Goal: Information Seeking & Learning: Learn about a topic

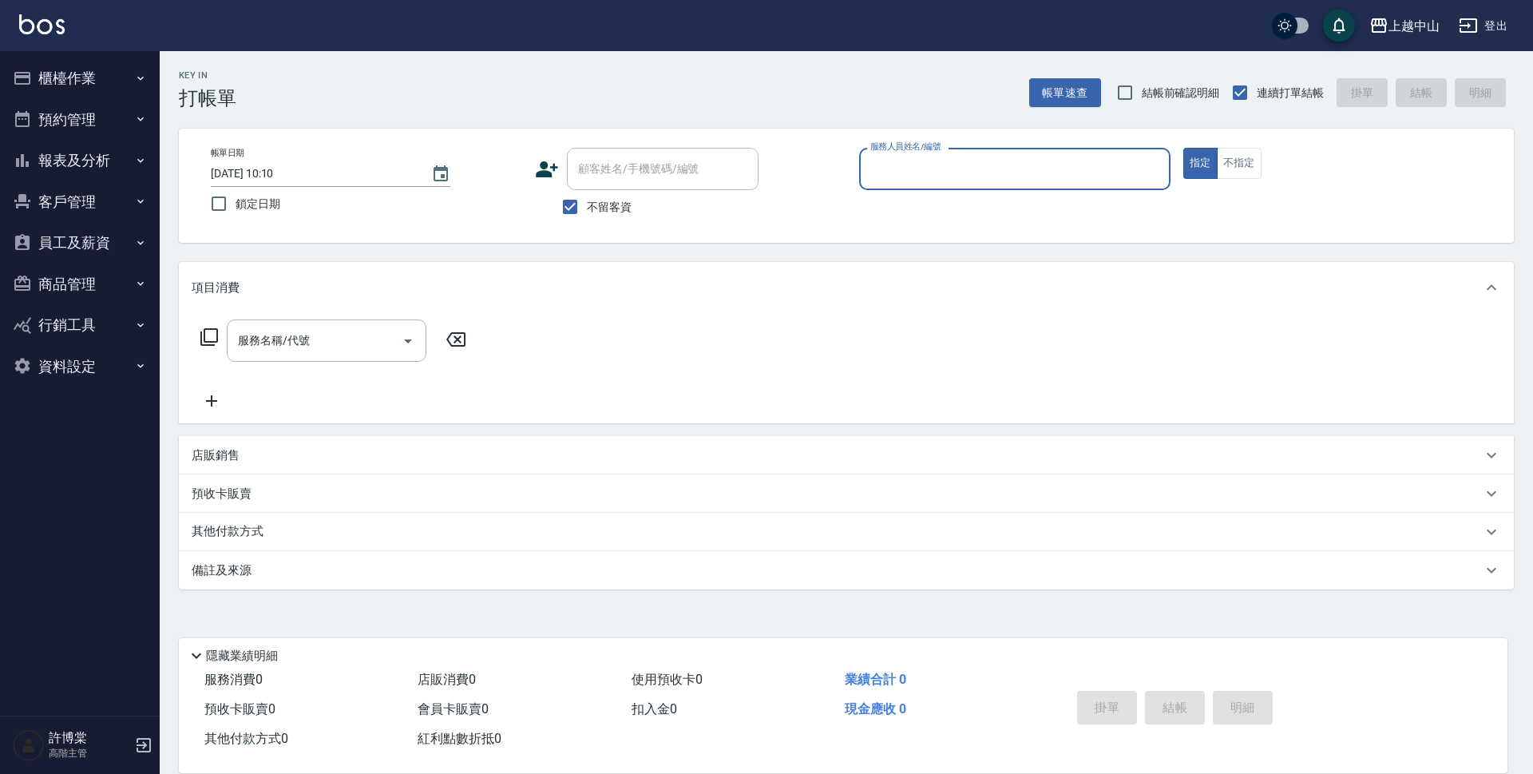
click at [81, 170] on button "報表及分析" at bounding box center [79, 161] width 147 height 42
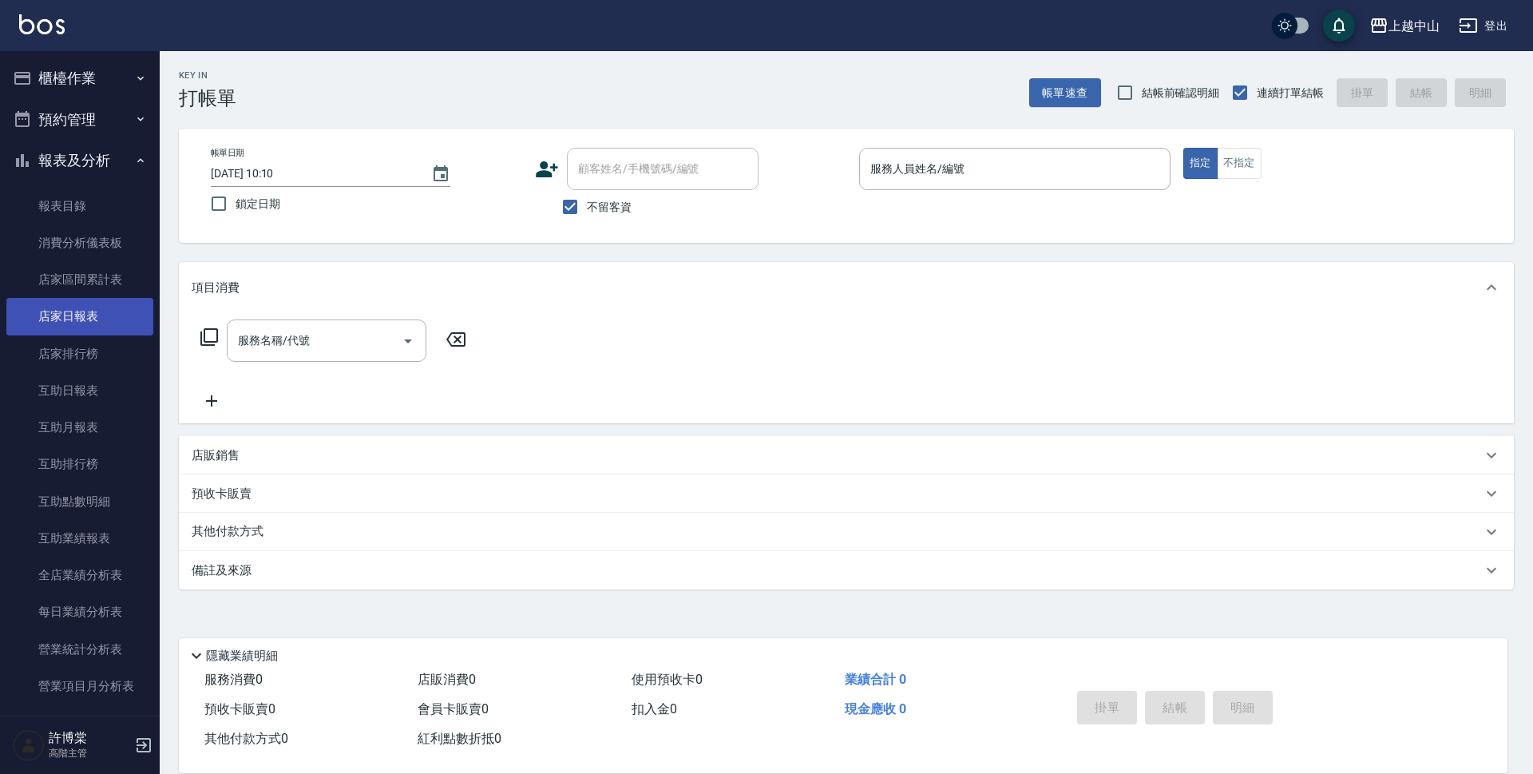
click at [102, 323] on link "店家日報表" at bounding box center [79, 316] width 147 height 37
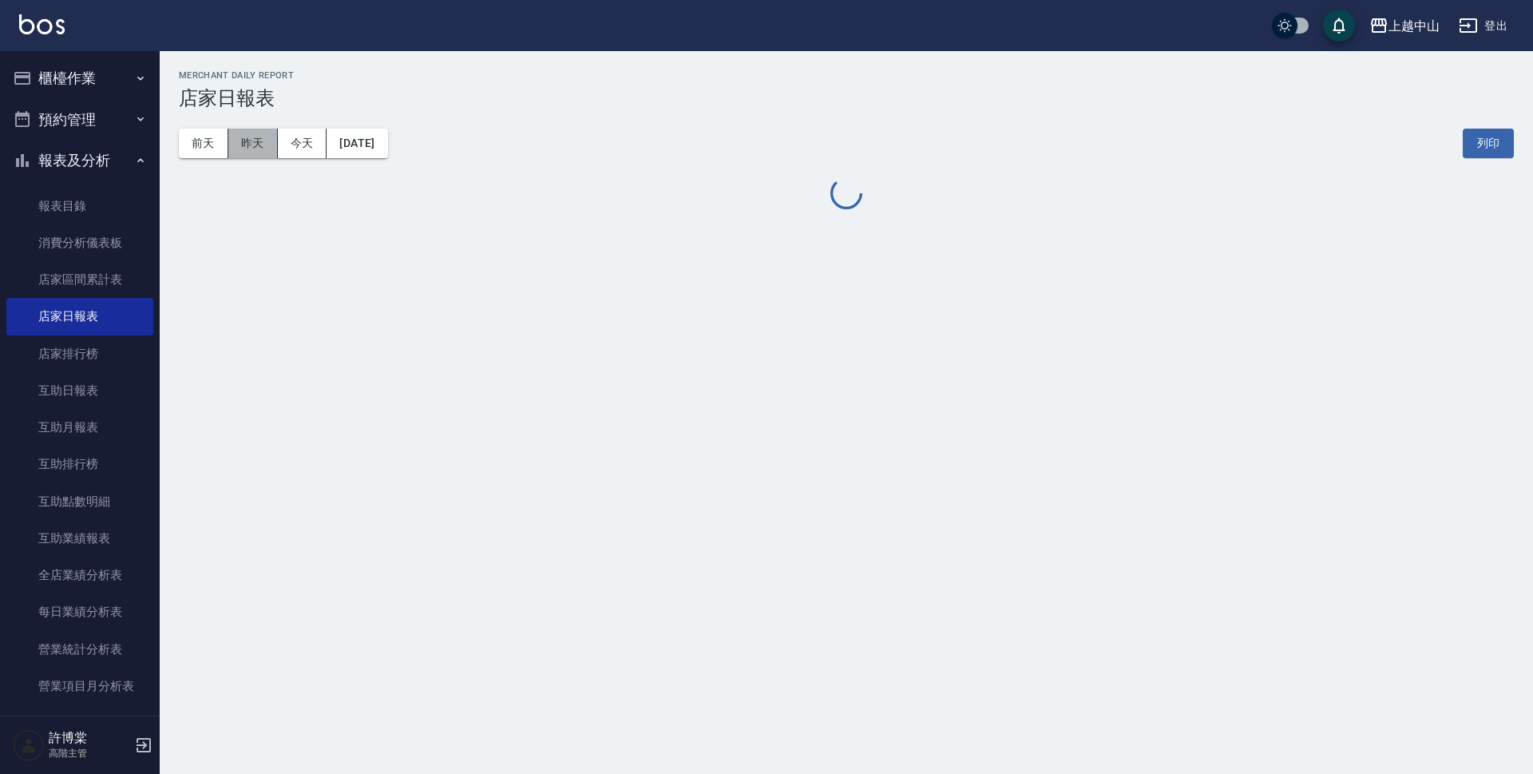
click at [240, 146] on button "昨天" at bounding box center [253, 144] width 50 height 30
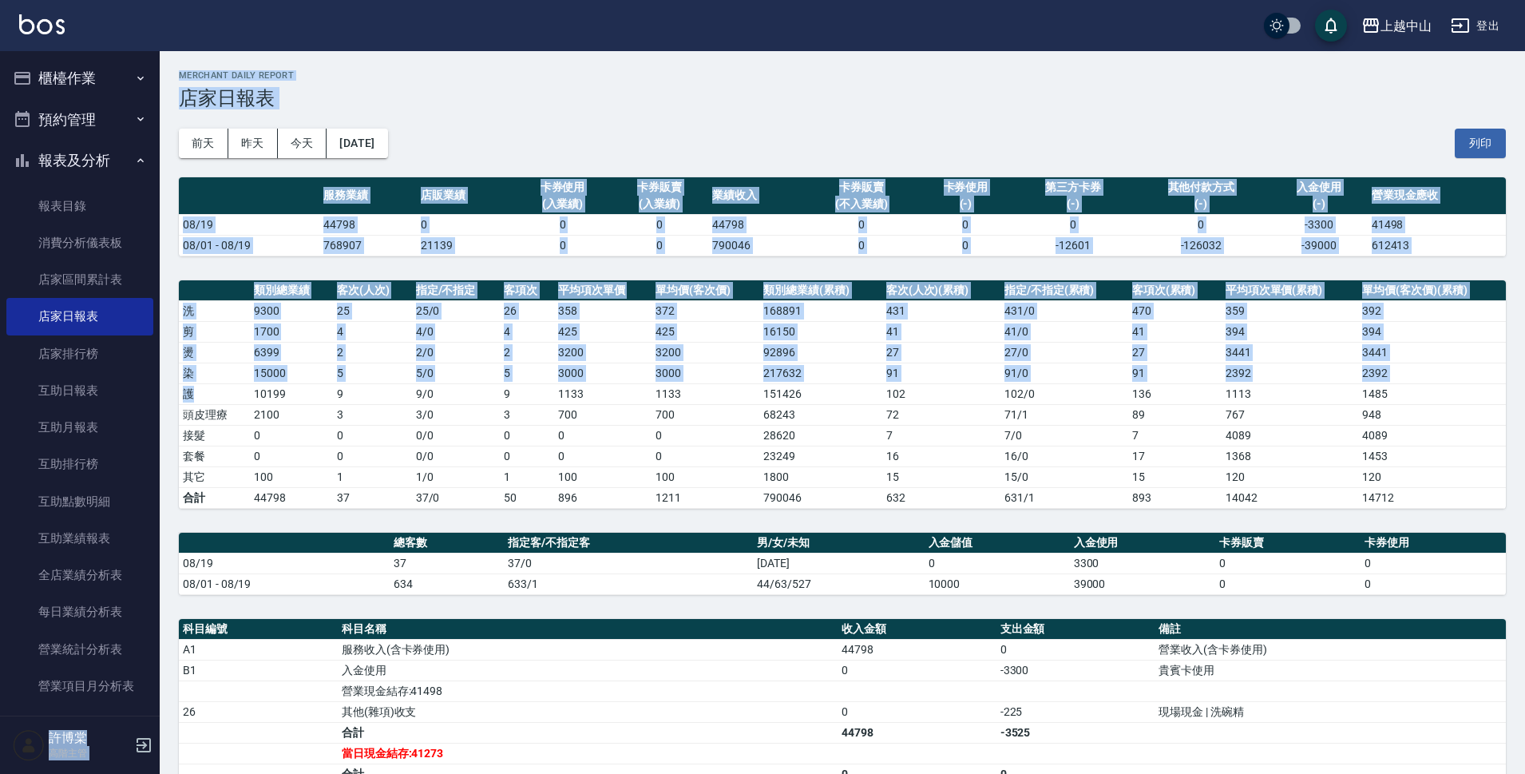
drag, startPoint x: 151, startPoint y: 243, endPoint x: 199, endPoint y: 401, distance: 165.2
click at [199, 401] on div "上越中山 登出 櫃檯作業 打帳單 帳單列表 掛單列表 座位開單 營業儀表板 現金收支登錄 高階收支登錄 材料自購登錄 每日結帳 排班表 現場電腦打卡 掃碼打卡…" at bounding box center [762, 517] width 1525 height 1035
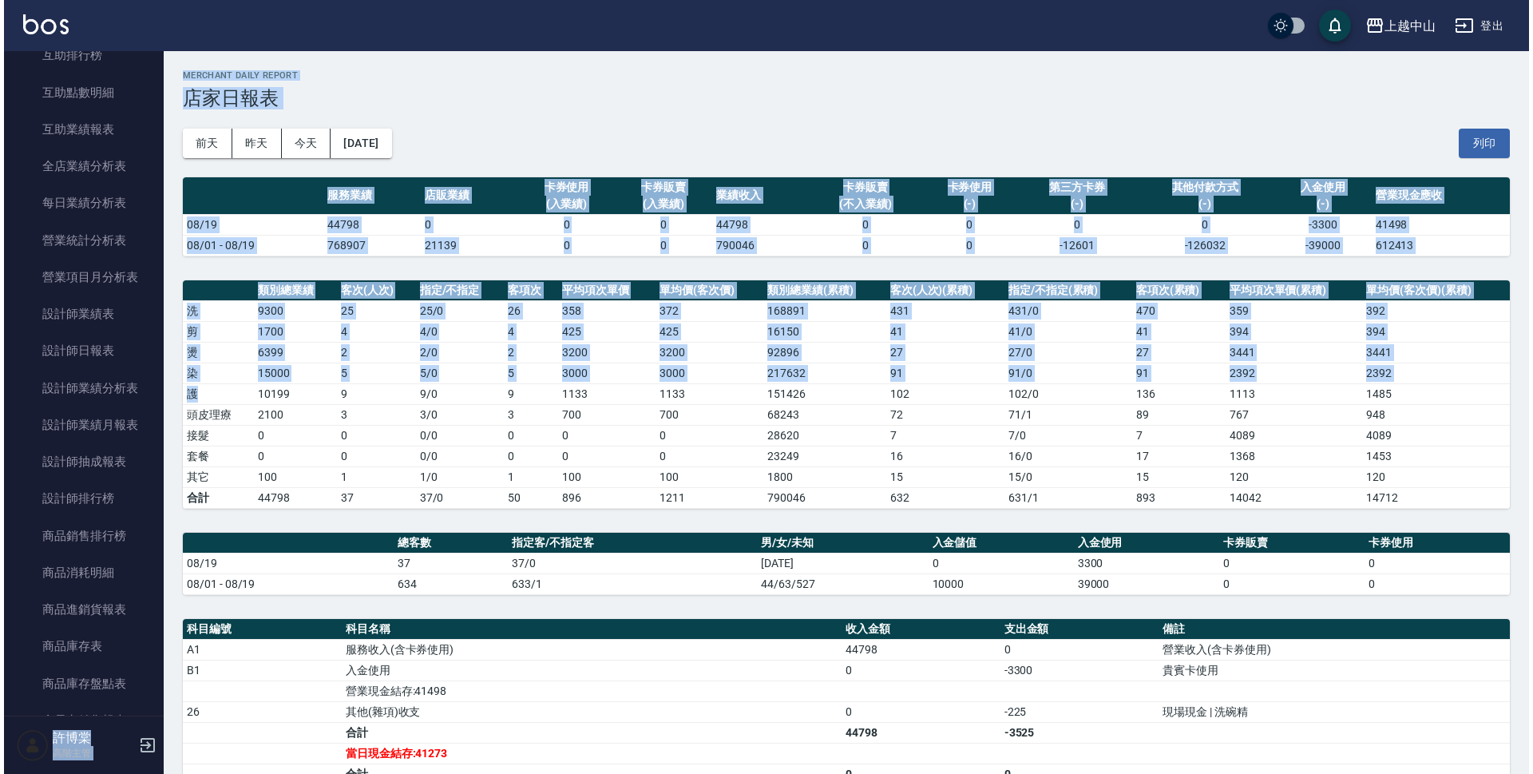
scroll to position [463, 0]
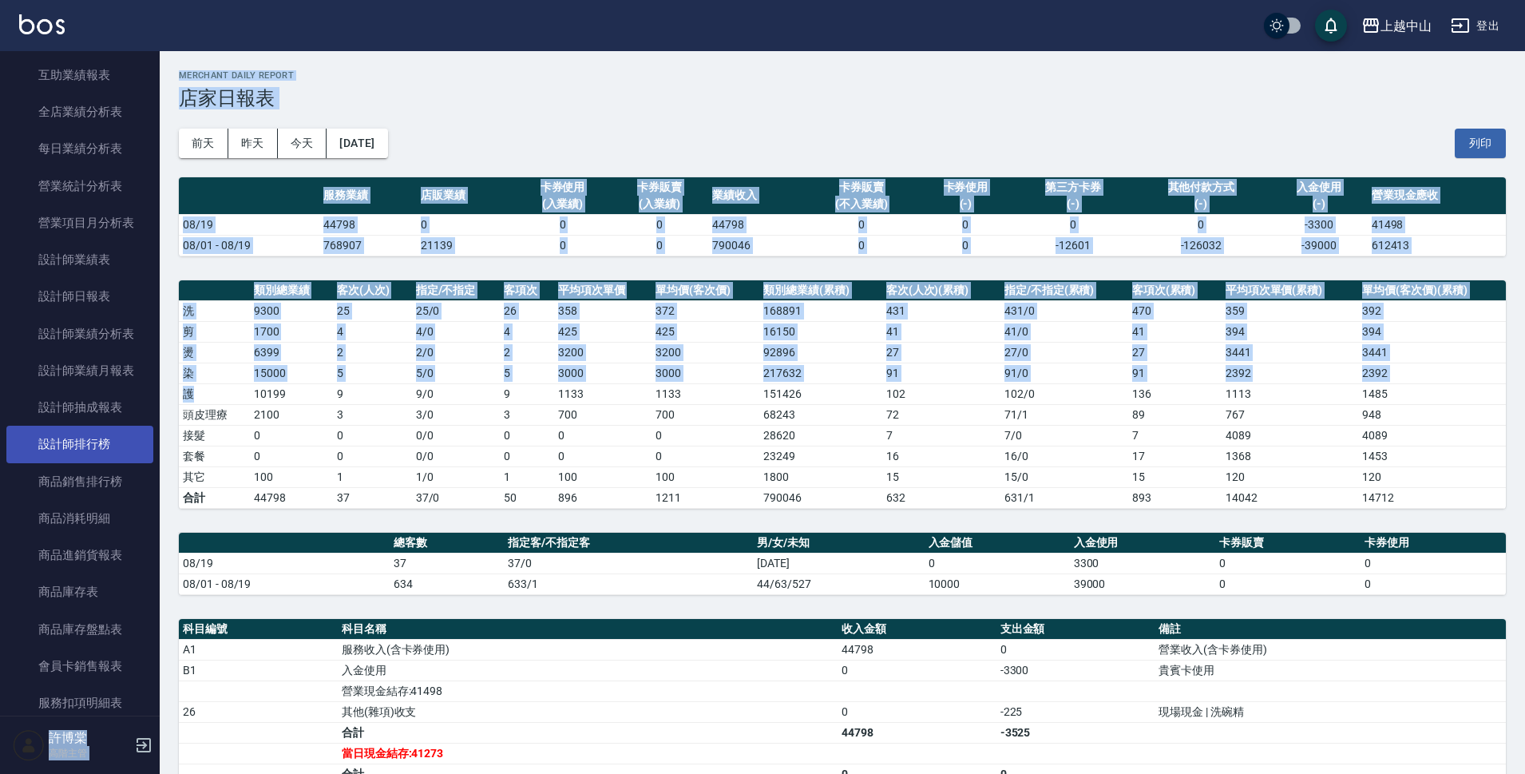
click at [99, 434] on link "設計師排行榜" at bounding box center [79, 444] width 147 height 37
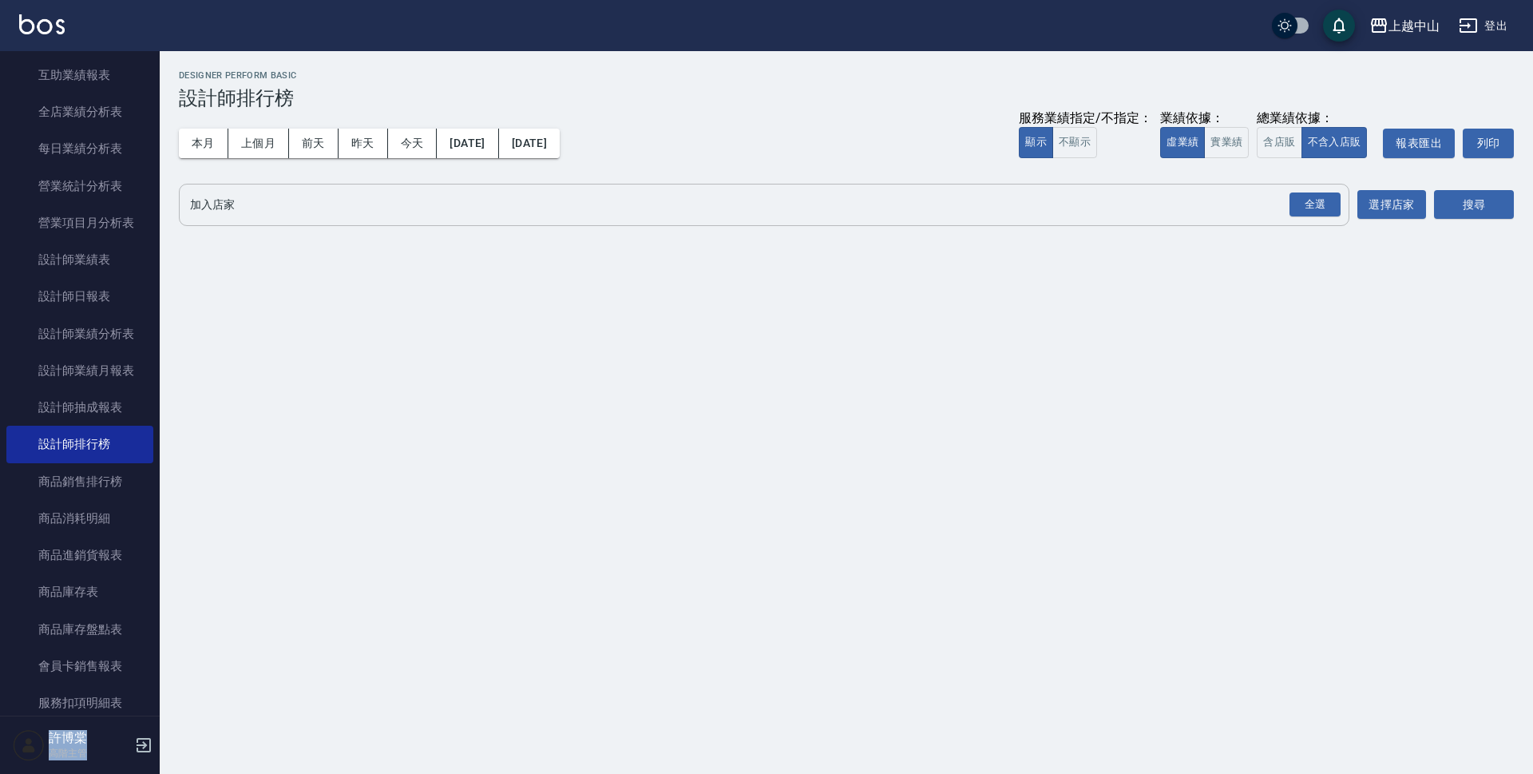
click at [250, 209] on input "加入店家" at bounding box center [752, 205] width 1132 height 28
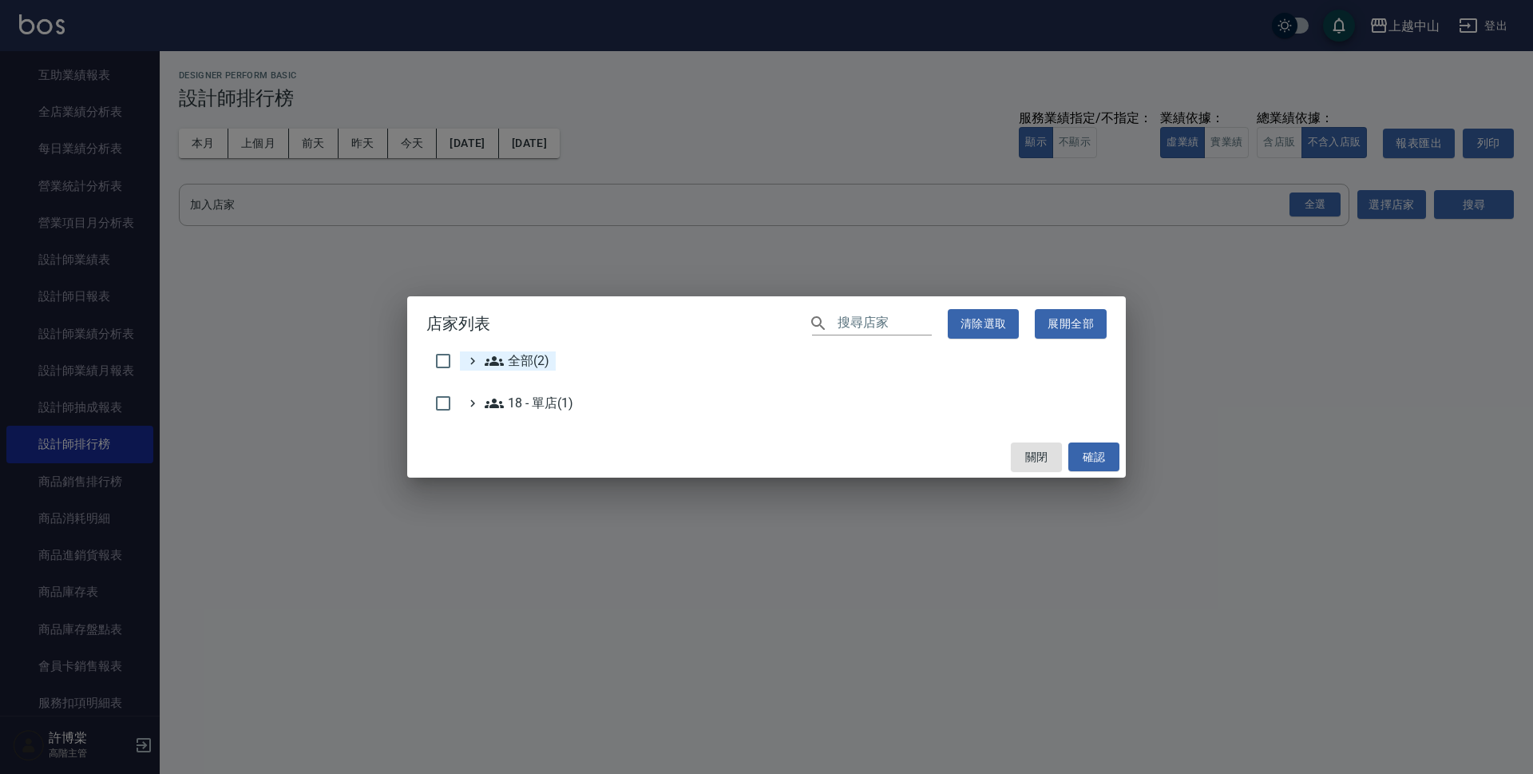
click at [507, 361] on span "全部(2)" at bounding box center [517, 360] width 65 height 19
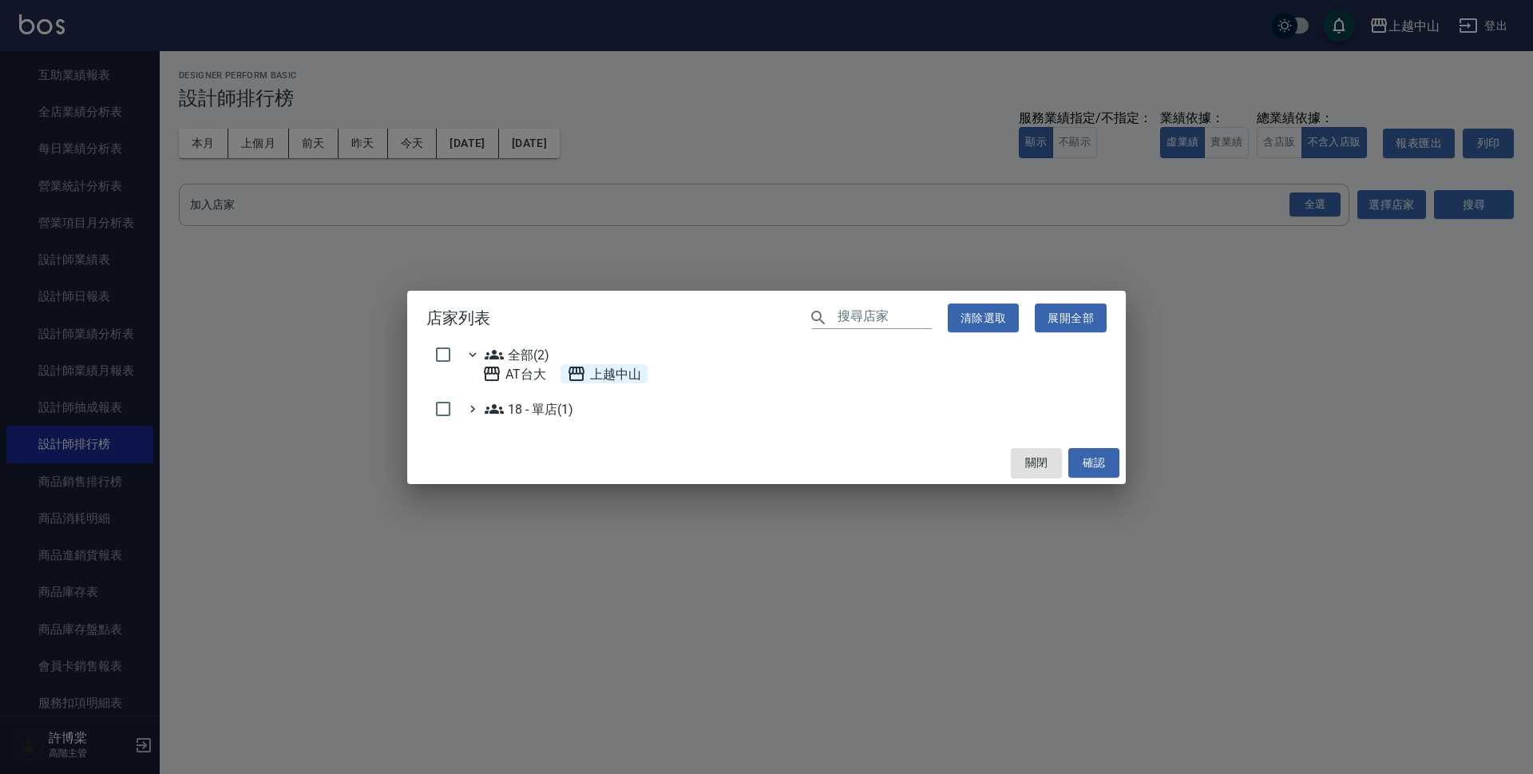
click at [608, 377] on span "上越中山" at bounding box center [604, 373] width 74 height 19
click at [1073, 462] on button "確認" at bounding box center [1093, 463] width 51 height 30
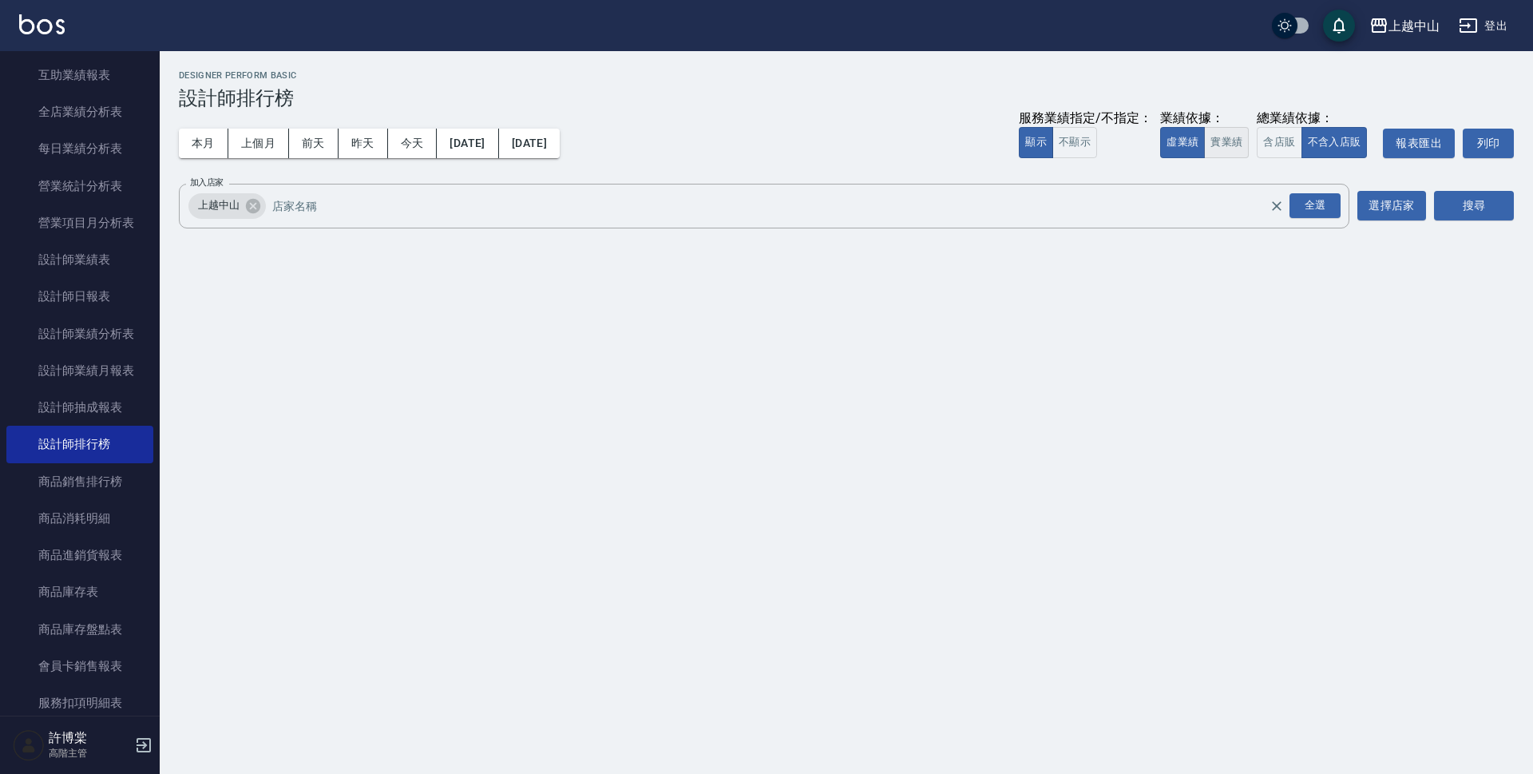
click at [1226, 144] on button "實業績" at bounding box center [1226, 142] width 45 height 31
click at [1464, 206] on button "搜尋" at bounding box center [1474, 206] width 80 height 30
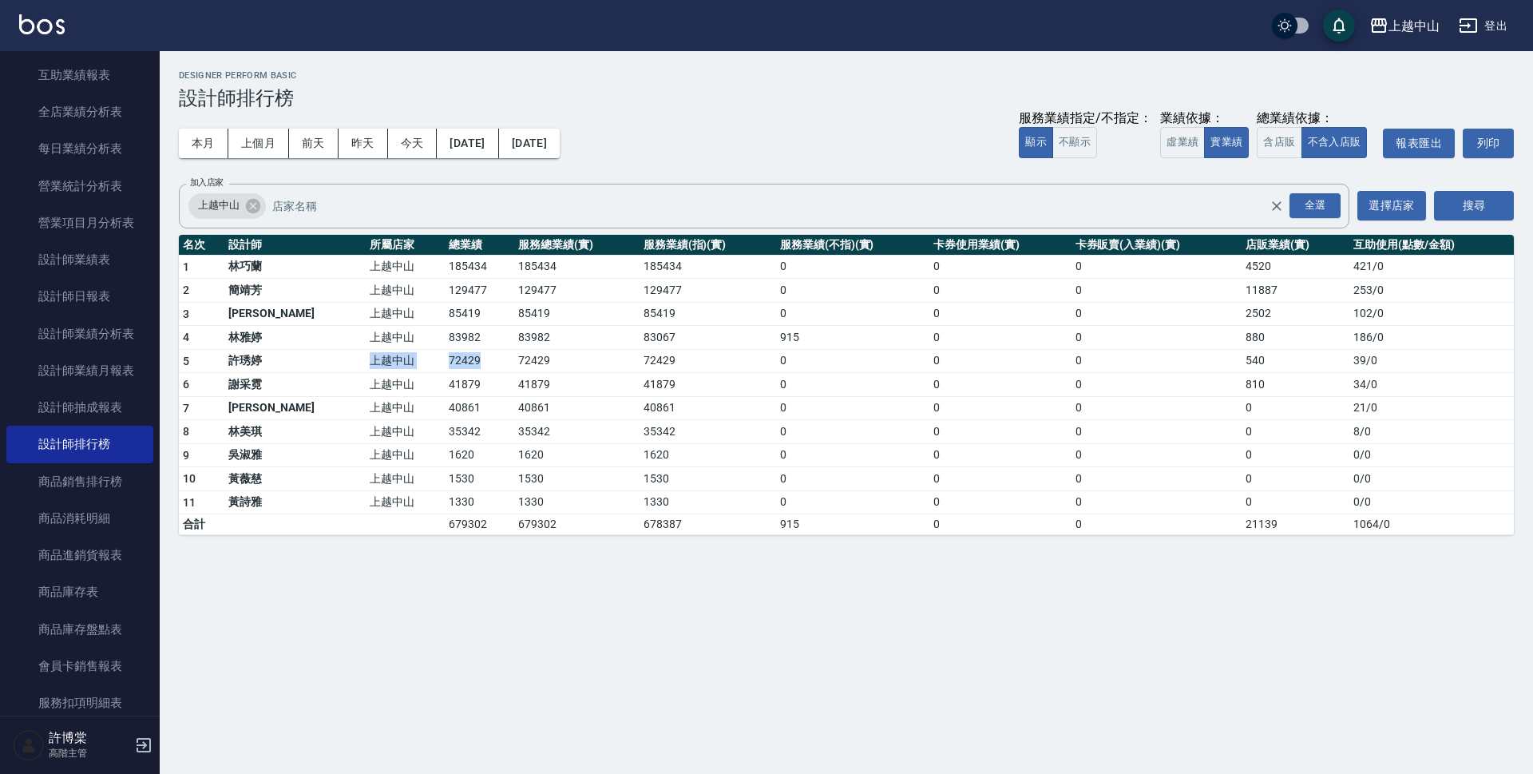
drag, startPoint x: 299, startPoint y: 353, endPoint x: 419, endPoint y: 352, distance: 120.6
click at [419, 352] on tr "5 [PERSON_NAME] 上越中山 72429 72429 72429 0 0 0 540 39 / 0" at bounding box center [846, 361] width 1335 height 24
drag, startPoint x: 380, startPoint y: 304, endPoint x: 451, endPoint y: 331, distance: 75.8
click at [451, 331] on tbody "1 [PERSON_NAME] 上越中山 185434 185434 185434 0 0 0 4520 421 / 0 2 [PERSON_NAME] 上越…" at bounding box center [846, 395] width 1335 height 280
click at [514, 331] on td "83982" at bounding box center [576, 338] width 125 height 24
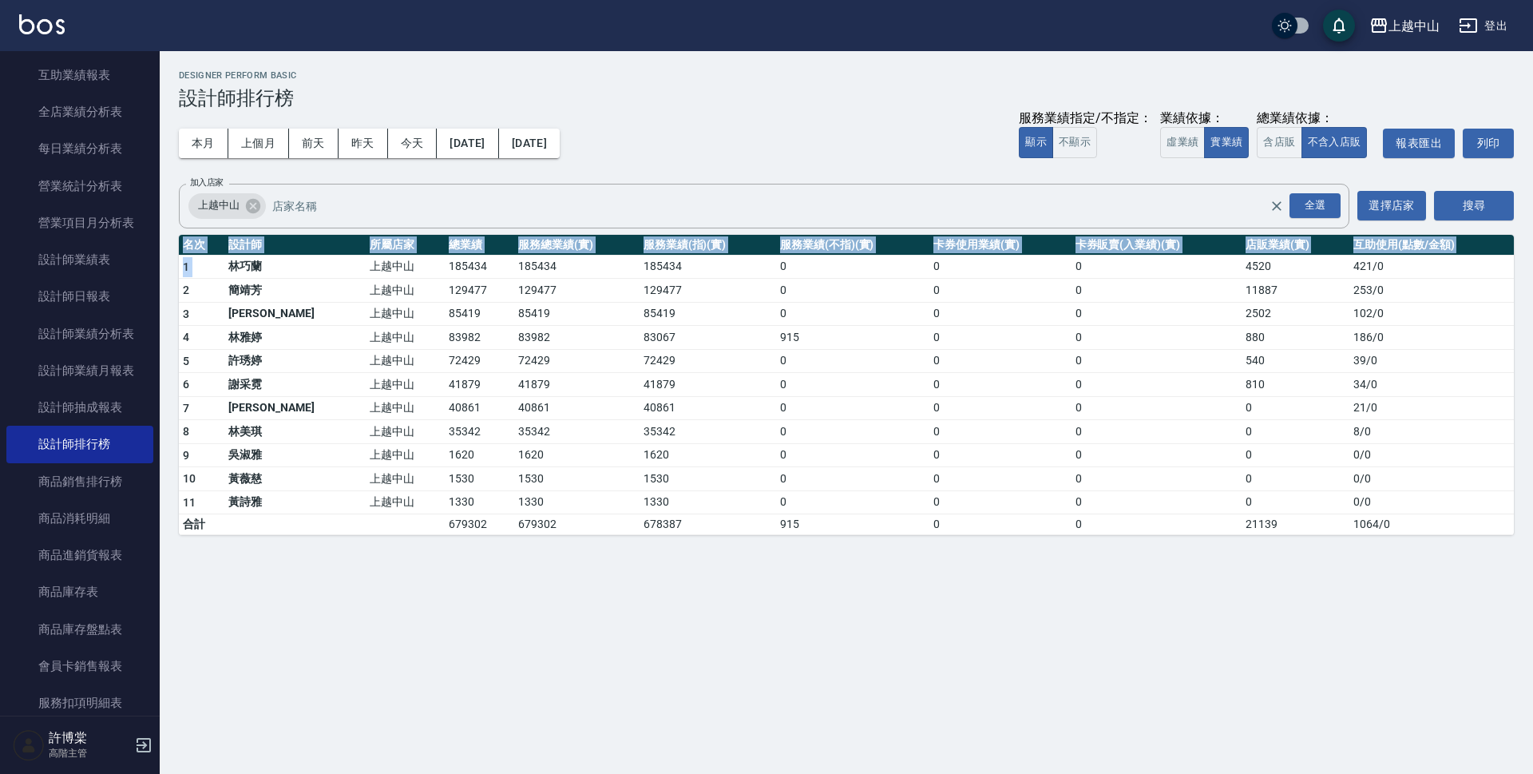
drag, startPoint x: 235, startPoint y: 263, endPoint x: 1532, endPoint y: 384, distance: 1303.2
click at [1532, 384] on div "上越中山 [DATE] - [DATE] 設計師排行榜 列印時間： [DATE][PHONE_NUMBER]:27 Designer Perform Basi…" at bounding box center [846, 302] width 1373 height 503
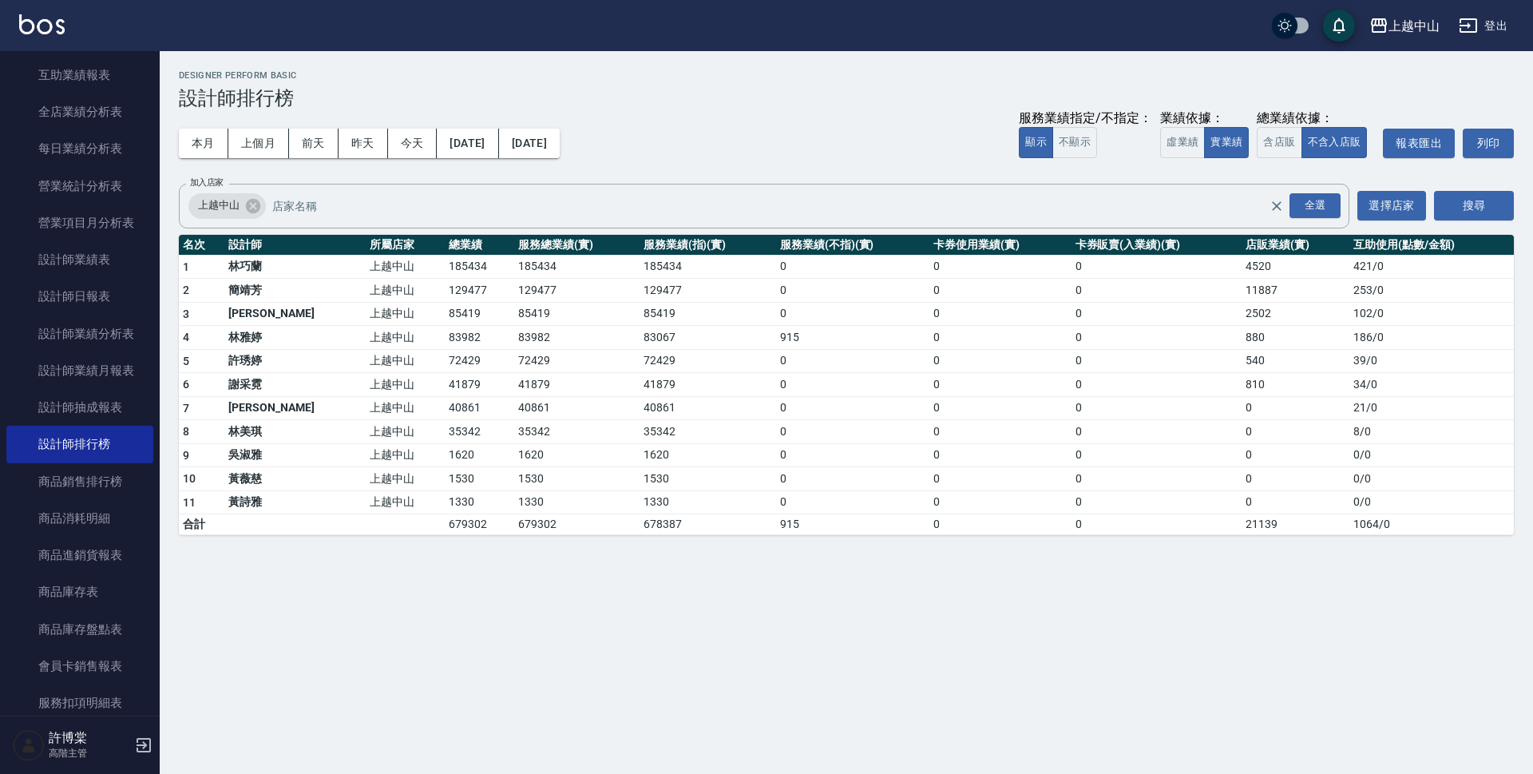
click at [721, 150] on div "本月 上個月 [DATE] [DATE] [DATE] [DATE] [DATE] 服務業績指定/不指定： 顯示 不顯示 業績依據： 虛業績 實業績 總業績依…" at bounding box center [846, 143] width 1335 height 68
click at [341, 214] on input "加入店家" at bounding box center [782, 206] width 1029 height 28
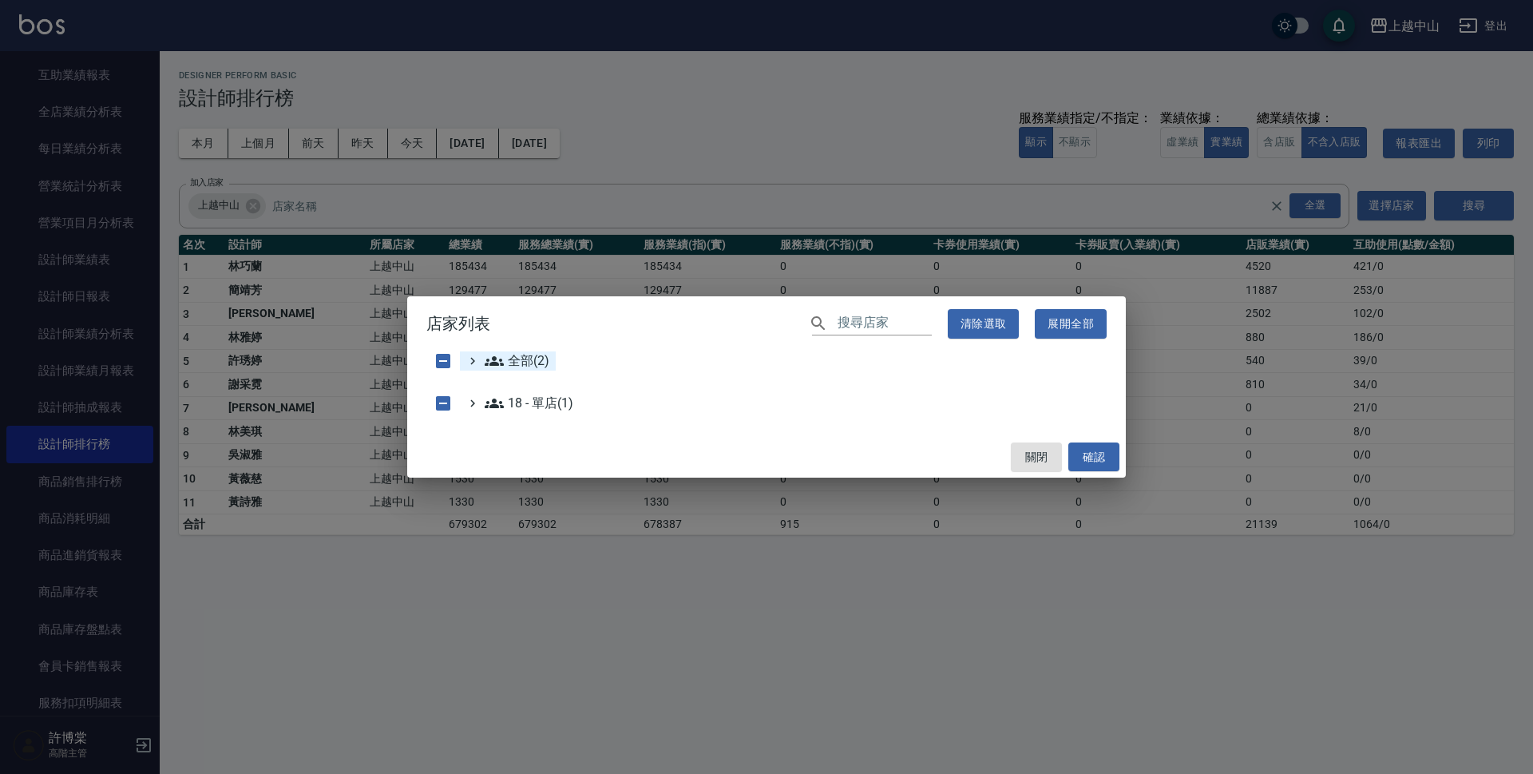
click at [535, 363] on span "全部(2)" at bounding box center [517, 360] width 65 height 19
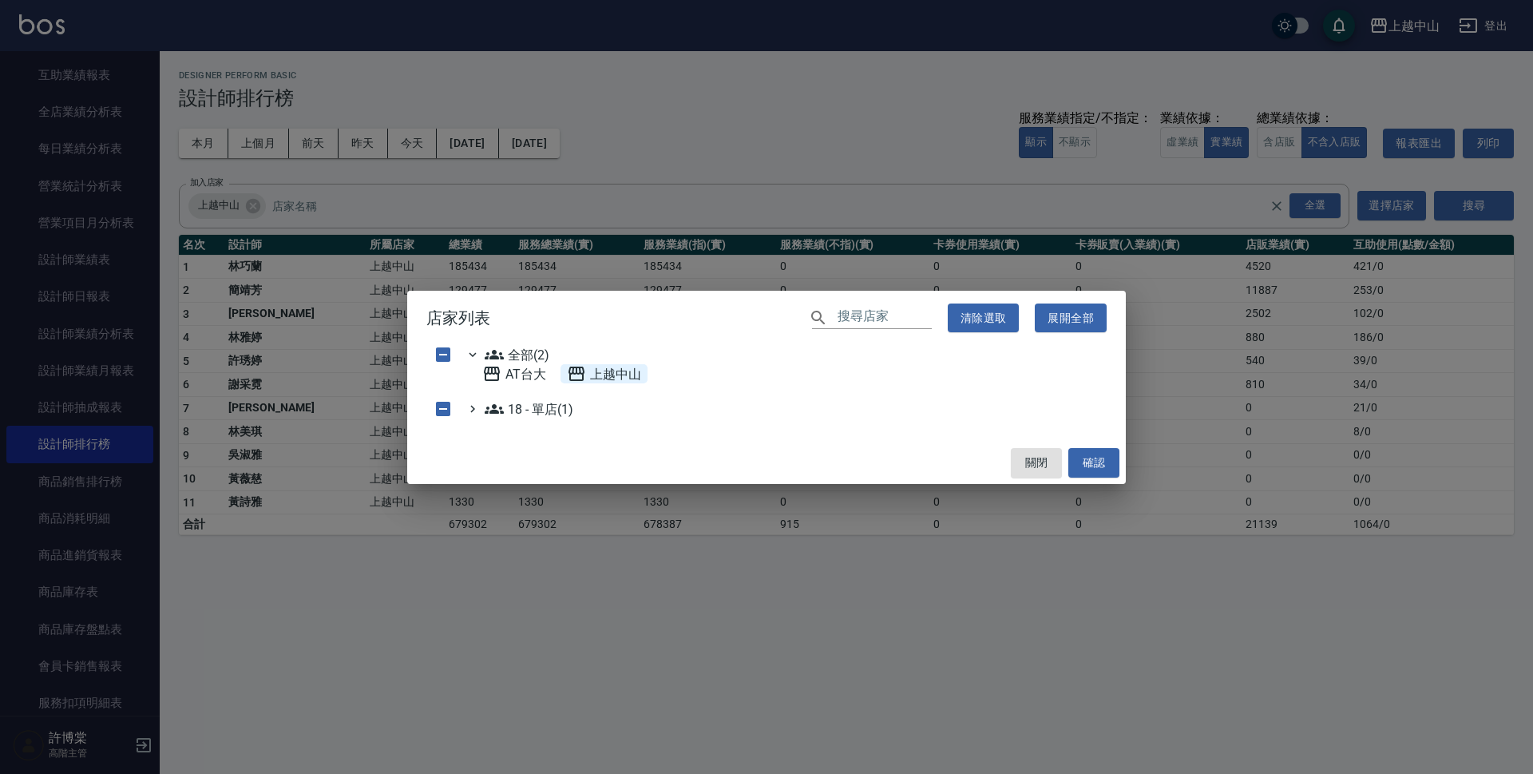
click at [621, 378] on span "上越中山" at bounding box center [604, 373] width 74 height 19
click at [530, 371] on span "AT台大" at bounding box center [514, 373] width 64 height 19
click at [1099, 455] on button "確認" at bounding box center [1093, 463] width 51 height 30
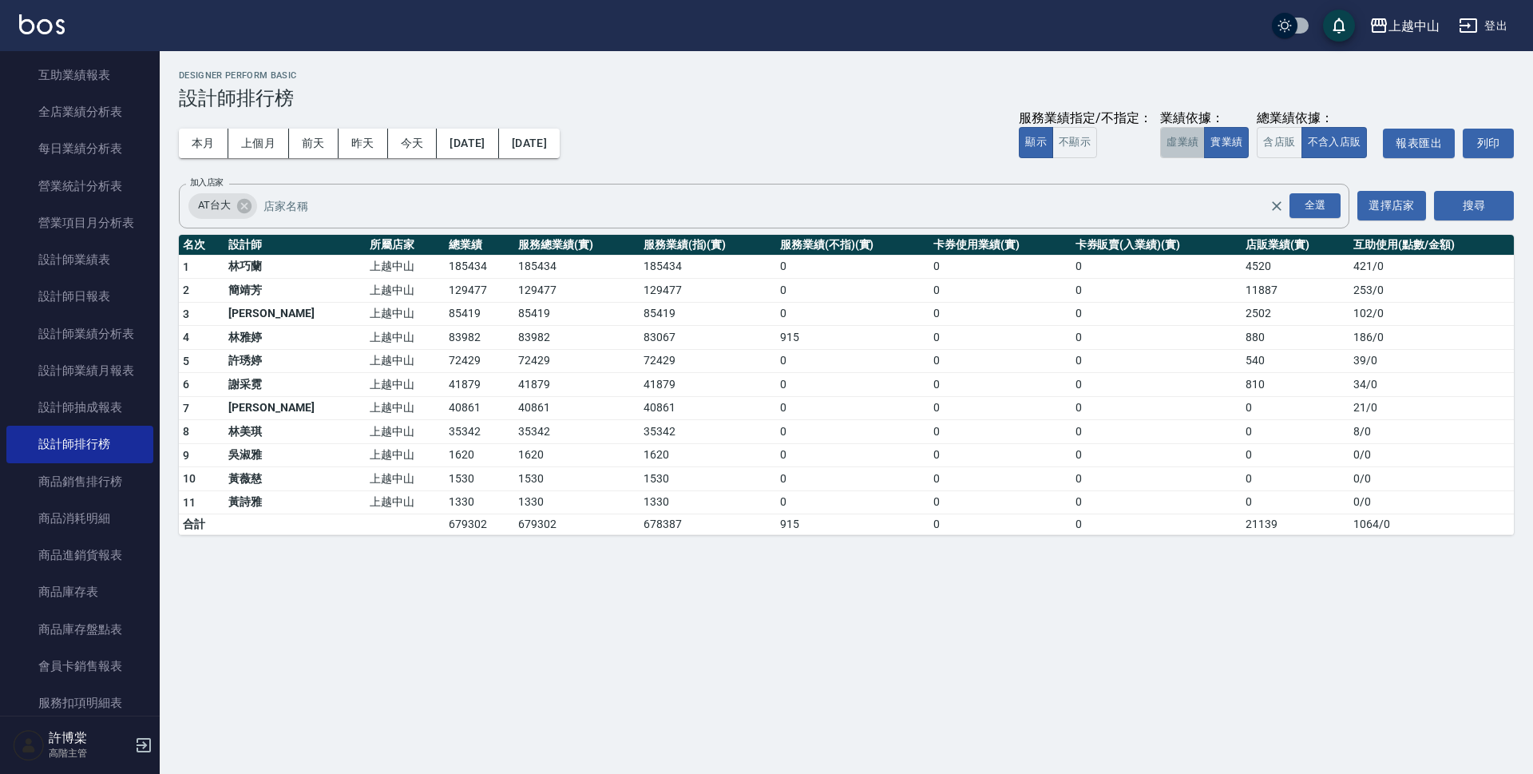
click at [1187, 149] on button "虛業績" at bounding box center [1182, 142] width 45 height 31
click at [1498, 211] on button "搜尋" at bounding box center [1474, 206] width 80 height 30
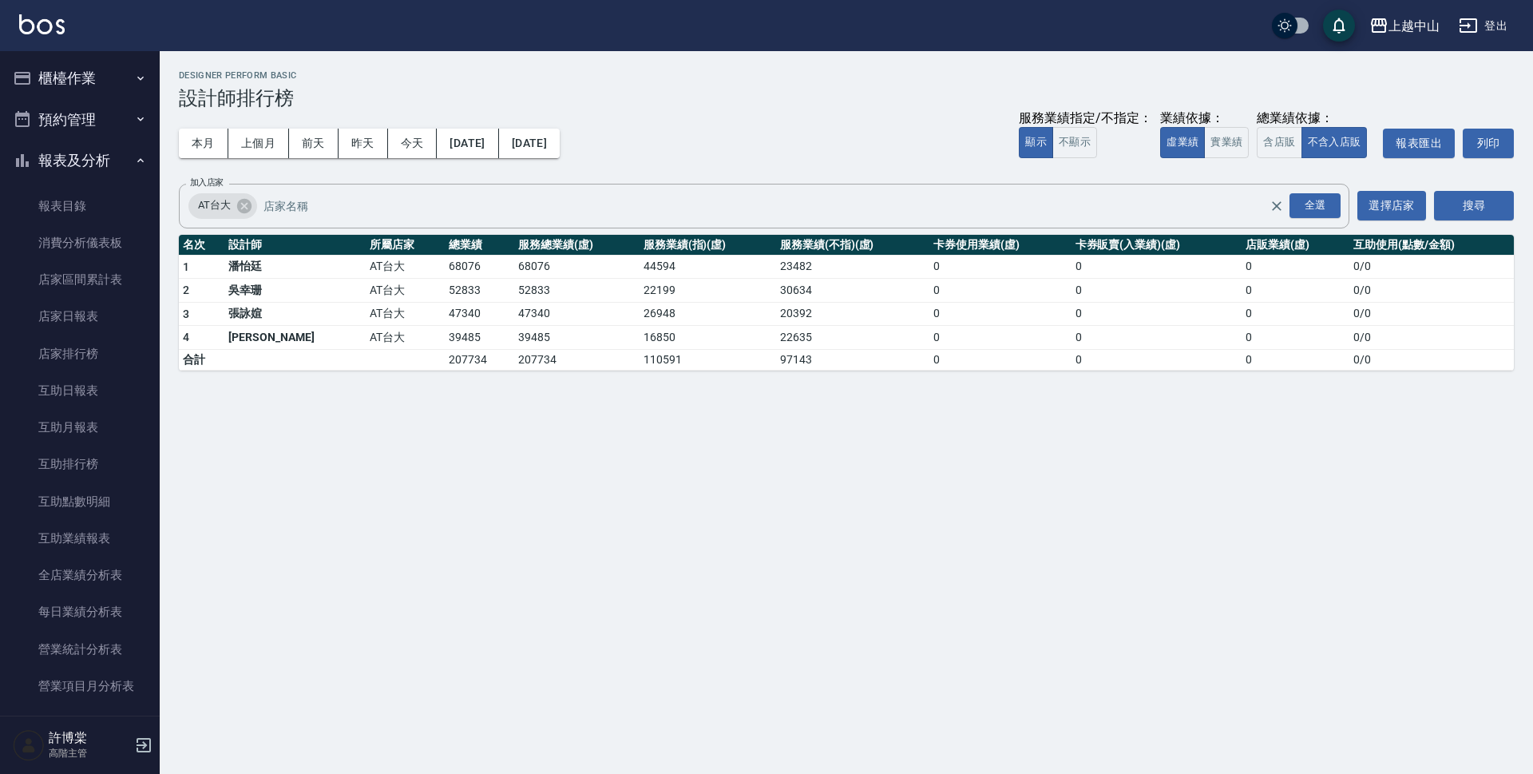
click at [110, 90] on button "櫃檯作業" at bounding box center [79, 78] width 147 height 42
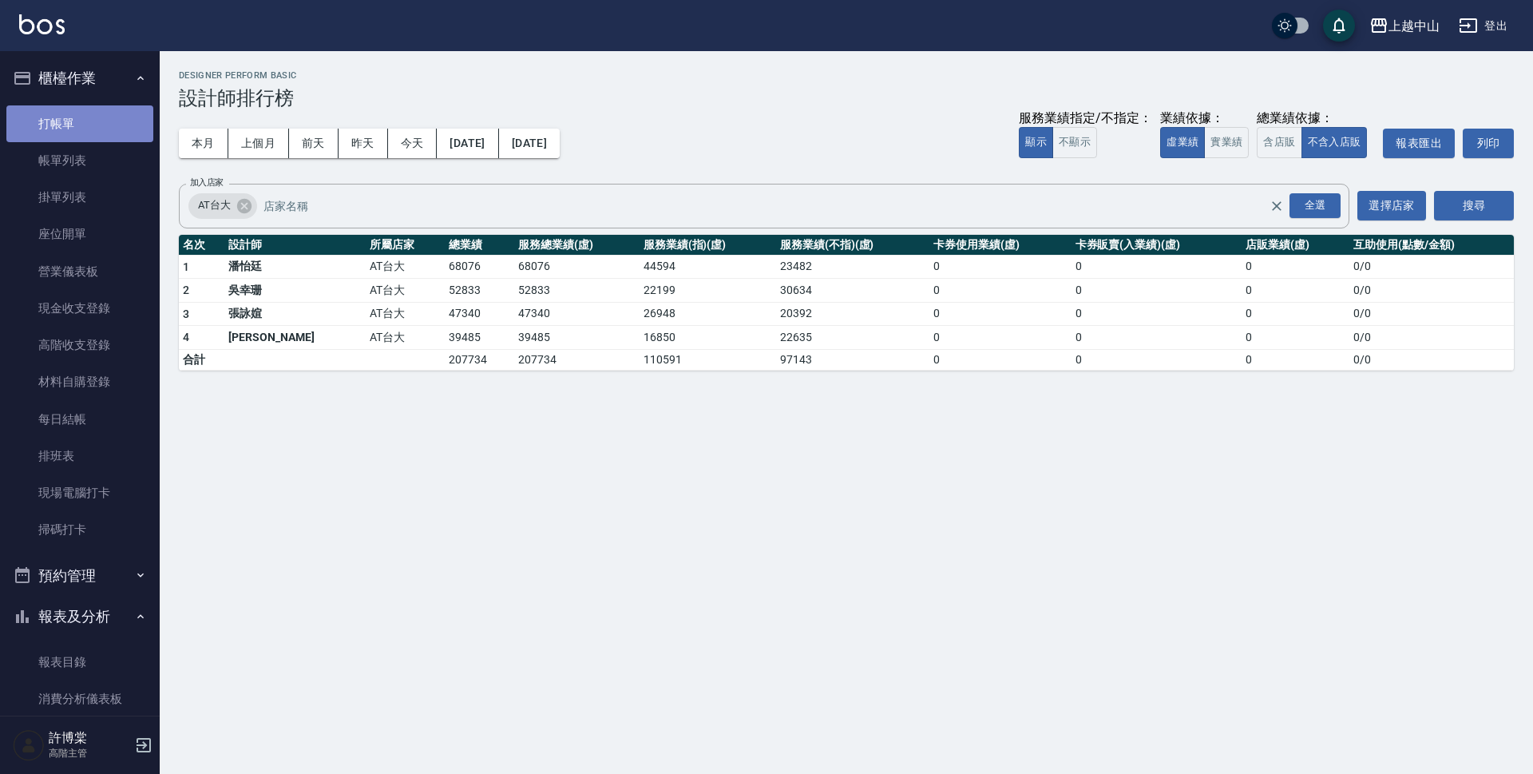
click at [126, 130] on link "打帳單" at bounding box center [79, 123] width 147 height 37
